Goal: Check status

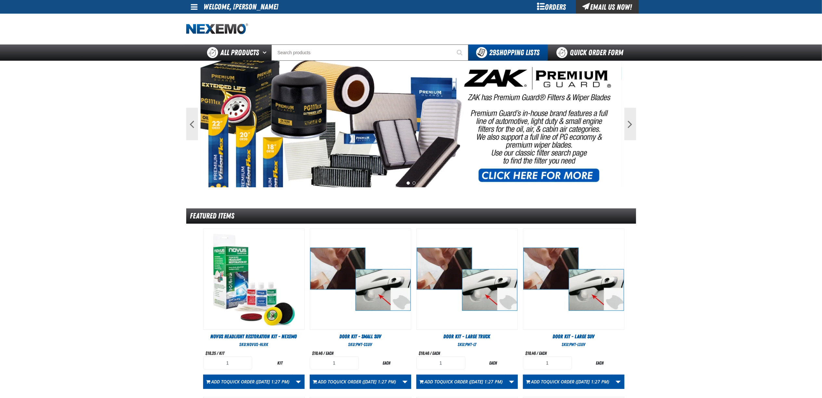
click at [562, 5] on div "Orders" at bounding box center [551, 7] width 49 height 14
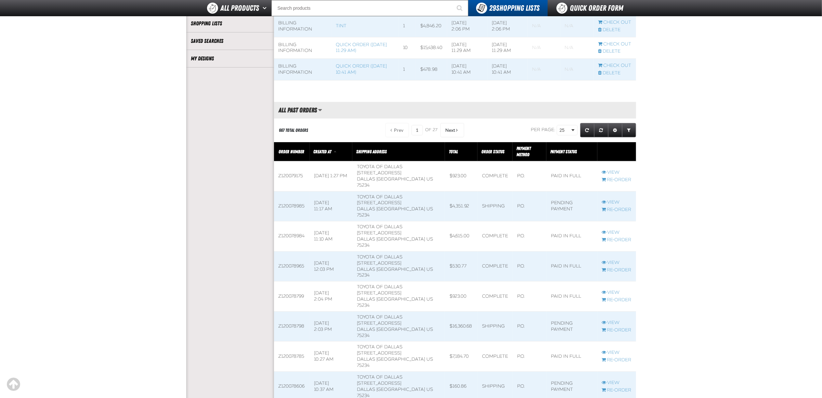
scroll to position [173, 0]
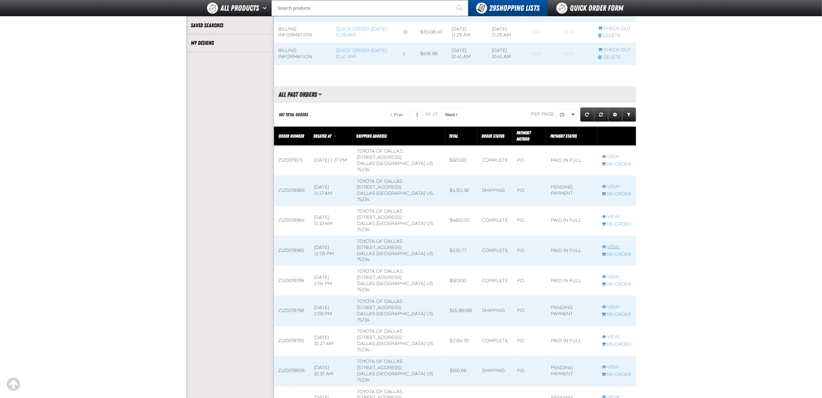
click at [616, 244] on link "View" at bounding box center [617, 247] width 30 height 6
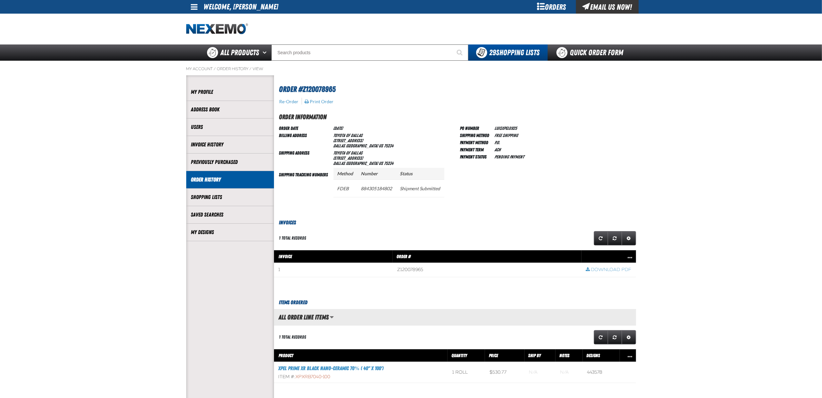
scroll to position [0, 0]
click at [780, 179] on main "My Account / Order History / View" at bounding box center [411, 261] width 822 height 400
